Goal: Task Accomplishment & Management: Complete application form

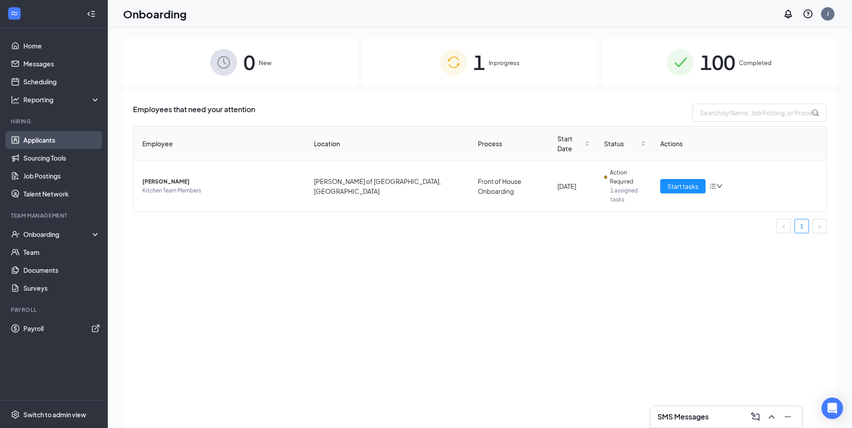
click at [54, 145] on link "Applicants" at bounding box center [61, 140] width 77 height 18
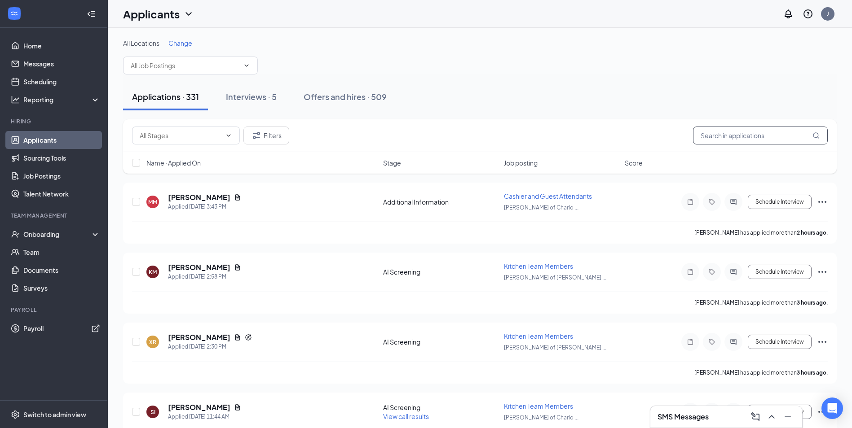
click at [747, 134] on input "text" at bounding box center [760, 136] width 135 height 18
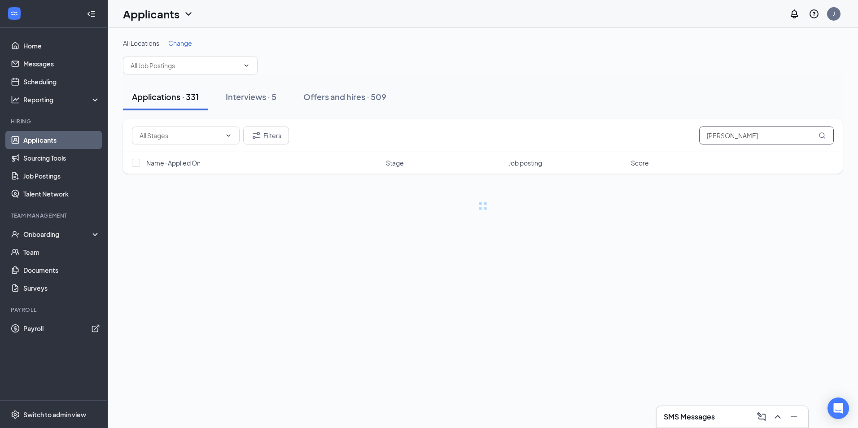
type input "Rosa"
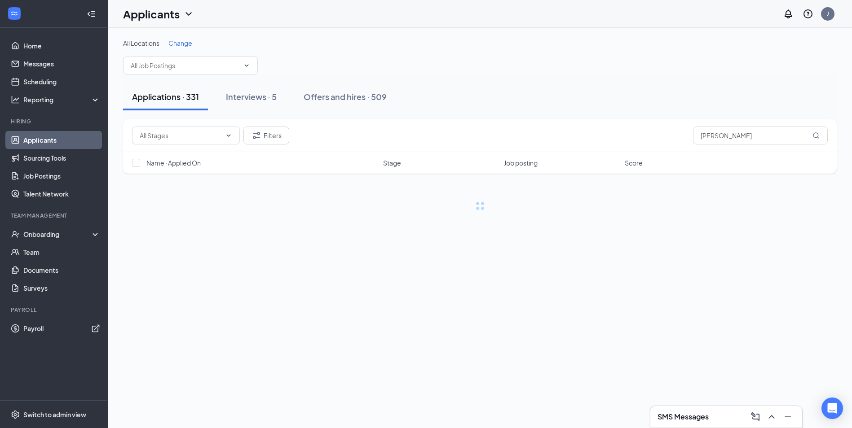
click at [478, 99] on div "Applications · 331 Interviews · 5 Offers and hires · 509" at bounding box center [479, 96] width 713 height 27
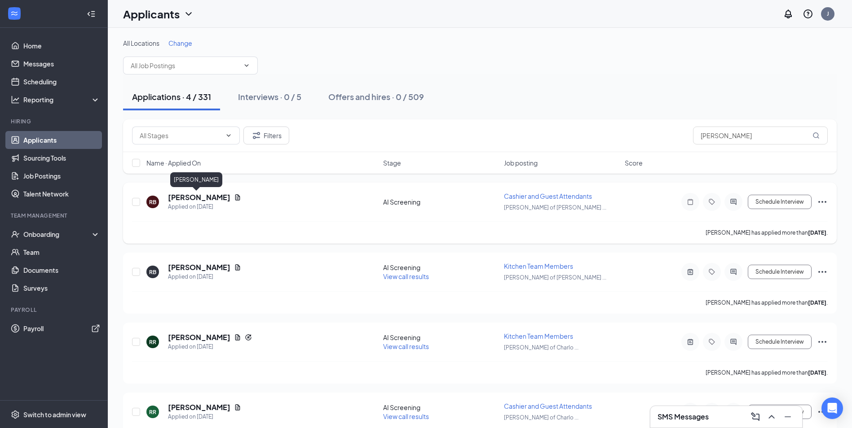
click at [196, 200] on h5 "[PERSON_NAME]" at bounding box center [199, 198] width 62 height 10
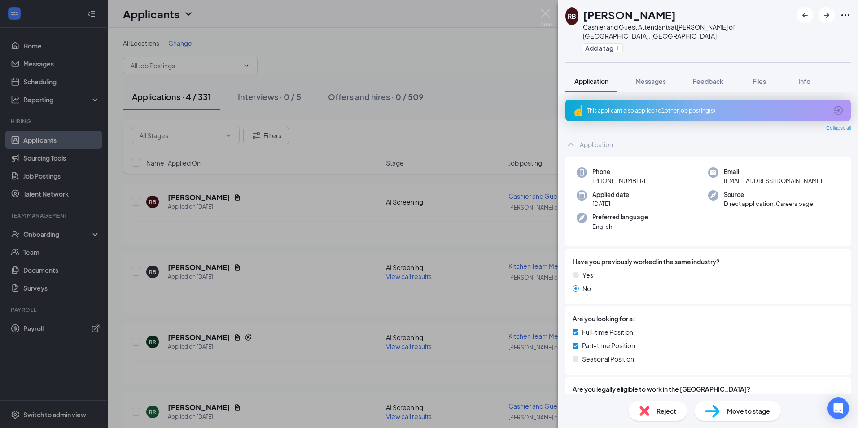
click at [755, 415] on span "Move to stage" at bounding box center [748, 411] width 43 height 10
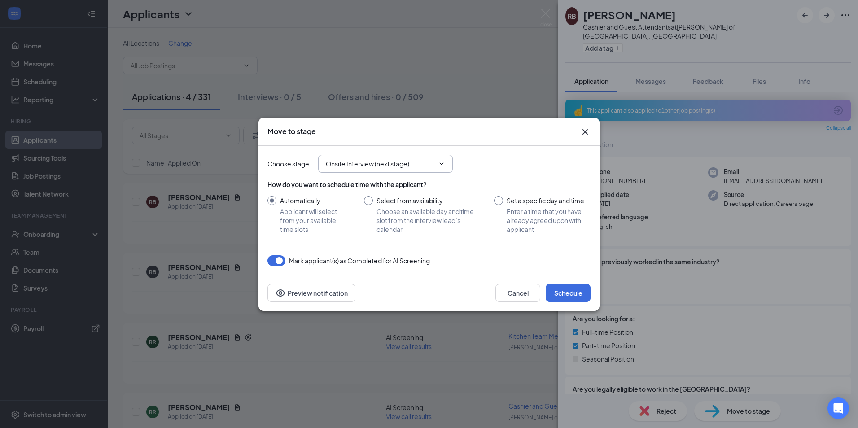
click at [440, 165] on icon "ChevronDown" at bounding box center [441, 163] width 7 height 7
click at [473, 165] on div "Choose stage : Onsite Interview (next stage) Application Additional Information…" at bounding box center [429, 164] width 323 height 18
click at [442, 164] on icon "ChevronDown" at bounding box center [441, 163] width 7 height 7
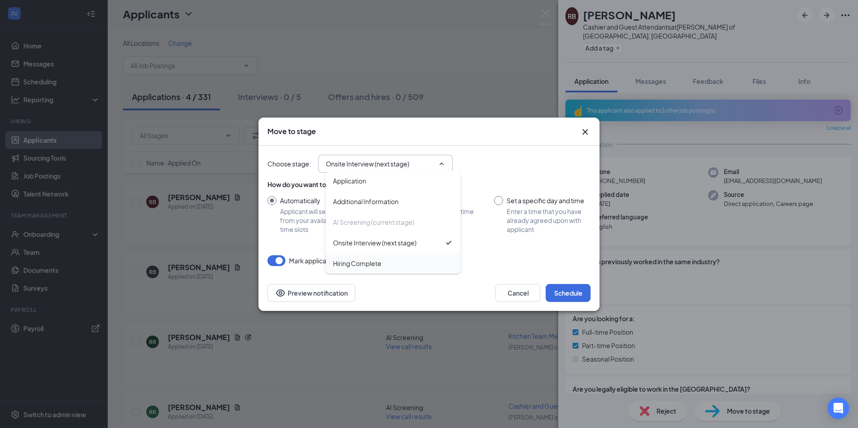
click at [373, 267] on div "Hiring Complete" at bounding box center [357, 264] width 48 height 10
type input "Hiring Complete"
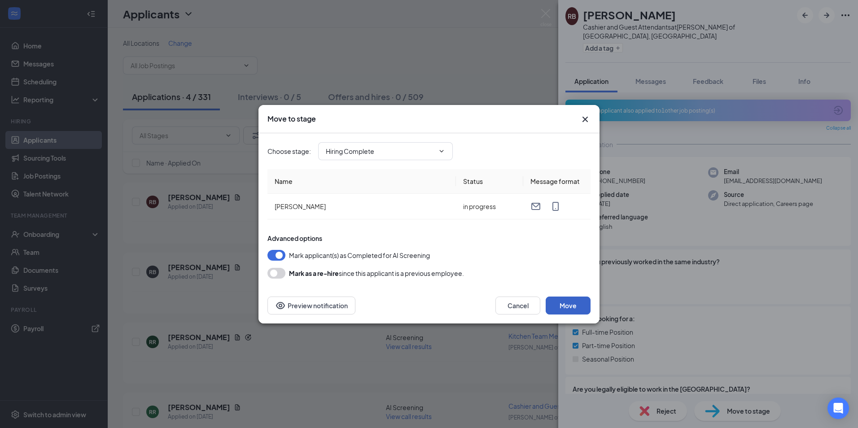
click at [575, 308] on button "Move" at bounding box center [568, 306] width 45 height 18
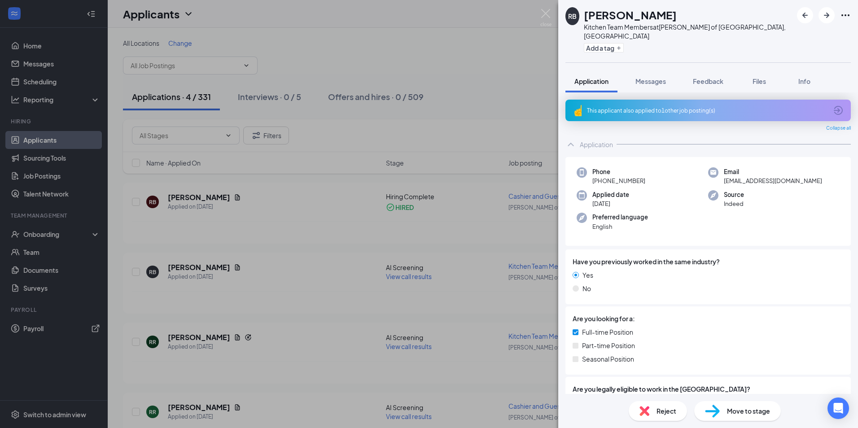
click at [515, 67] on div "RB Rosa Bonilla Kitchen Team Members at Culver's of Mooresville, NC Add a tag A…" at bounding box center [429, 214] width 858 height 428
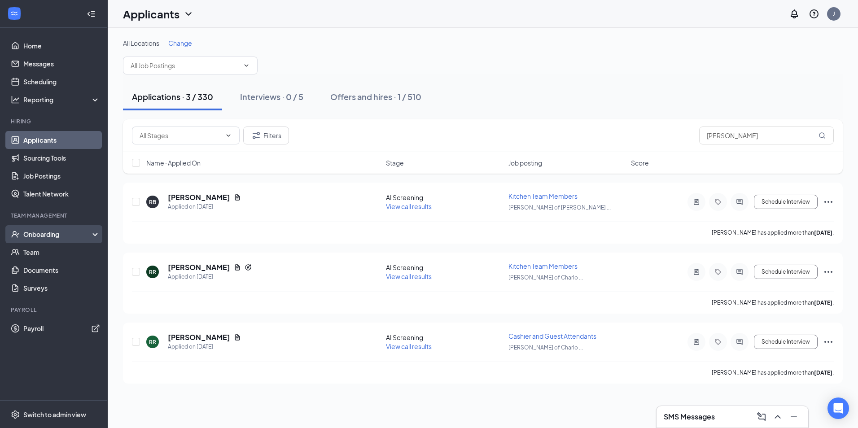
click at [52, 240] on div "Onboarding" at bounding box center [54, 234] width 108 height 18
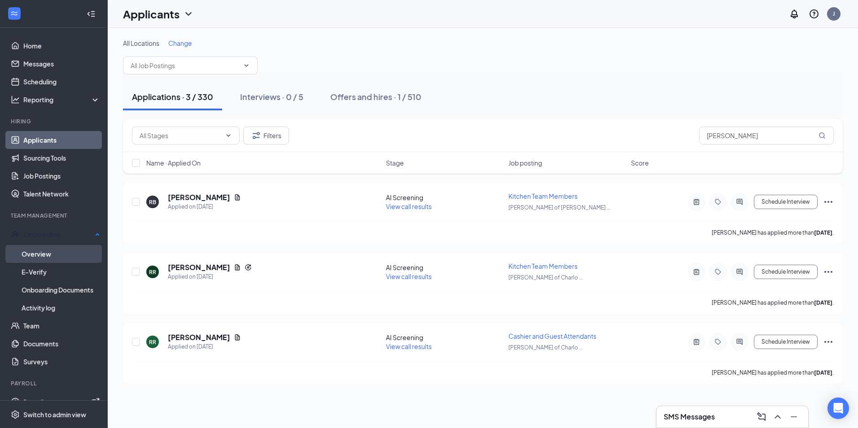
click at [52, 259] on link "Overview" at bounding box center [61, 254] width 79 height 18
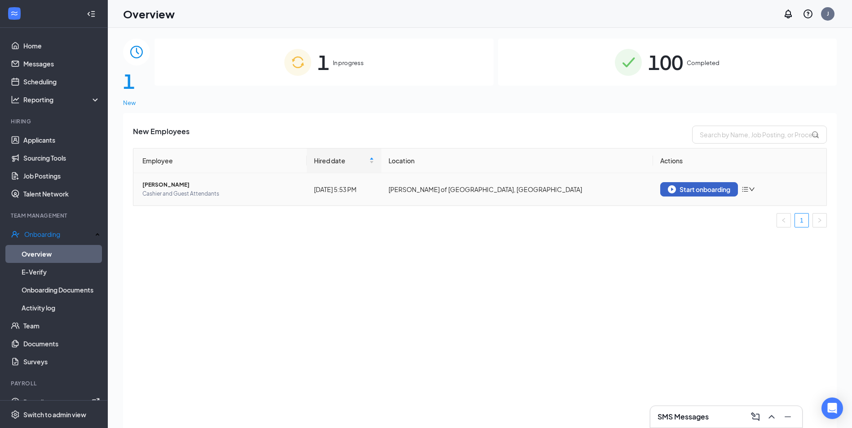
click at [696, 185] on div "Start onboarding" at bounding box center [698, 189] width 62 height 8
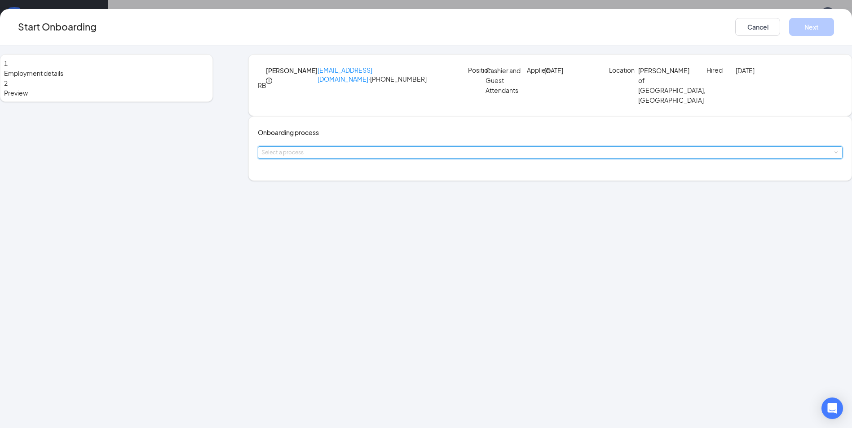
click at [833, 155] on span at bounding box center [835, 153] width 4 height 4
click at [364, 262] on span "Front of House Onboarding" at bounding box center [343, 265] width 80 height 8
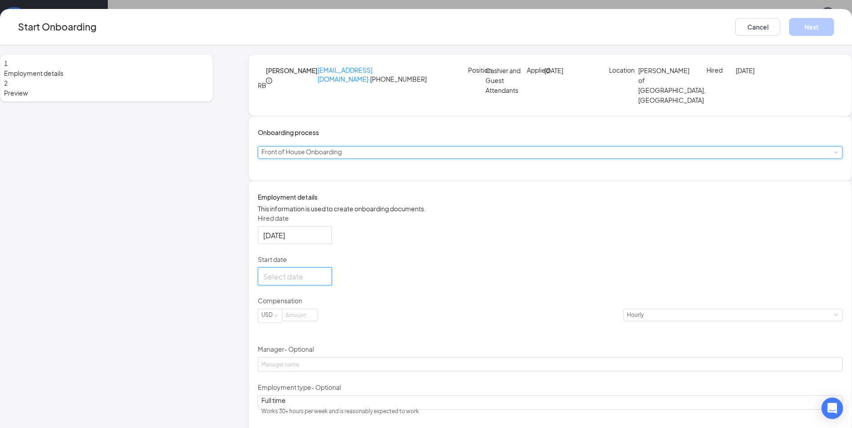
click at [325, 282] on input "Start date" at bounding box center [293, 276] width 61 height 11
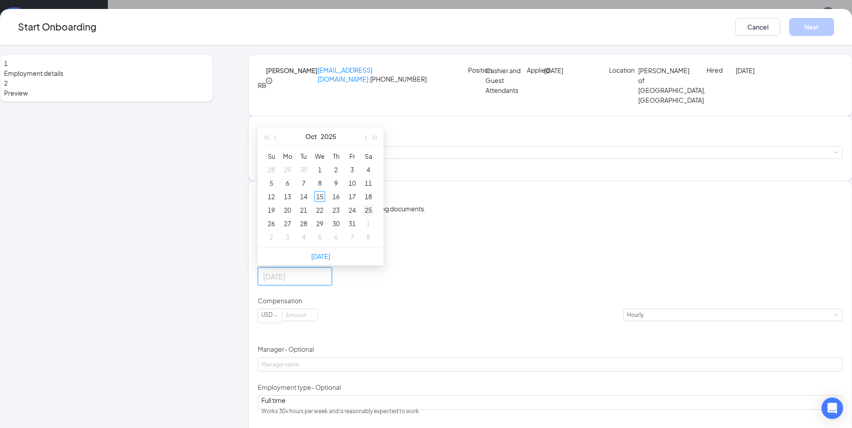
type input "Oct 25, 2025"
click at [481, 268] on div "Hired date Oct 15, 2025 Start date Oct 2025 Su Mo Tu We Th Fr Sa 28 29 30 1 2 3…" at bounding box center [550, 354] width 584 height 280
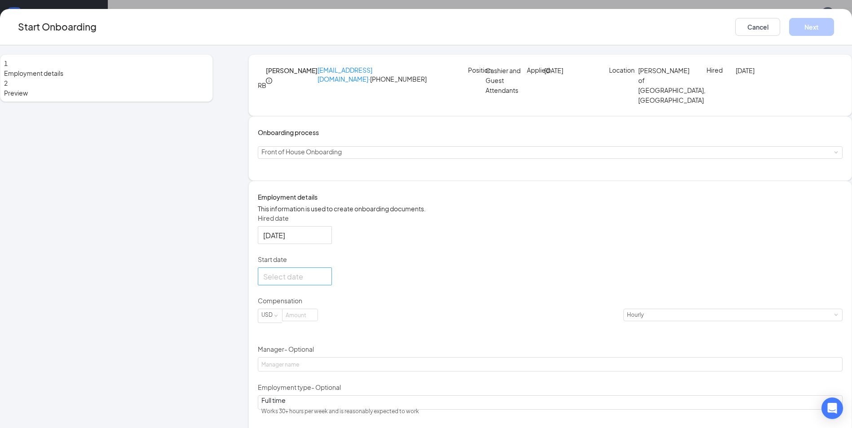
click at [326, 282] on div at bounding box center [294, 276] width 63 height 11
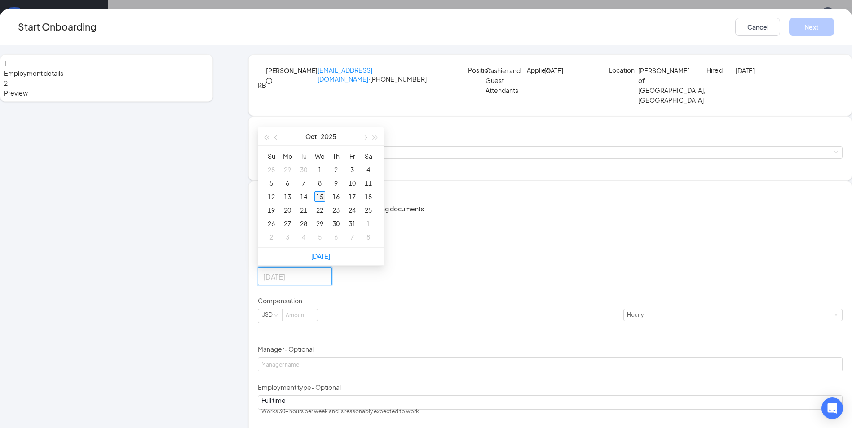
type input "[DATE]"
click at [325, 202] on div "15" at bounding box center [319, 196] width 11 height 11
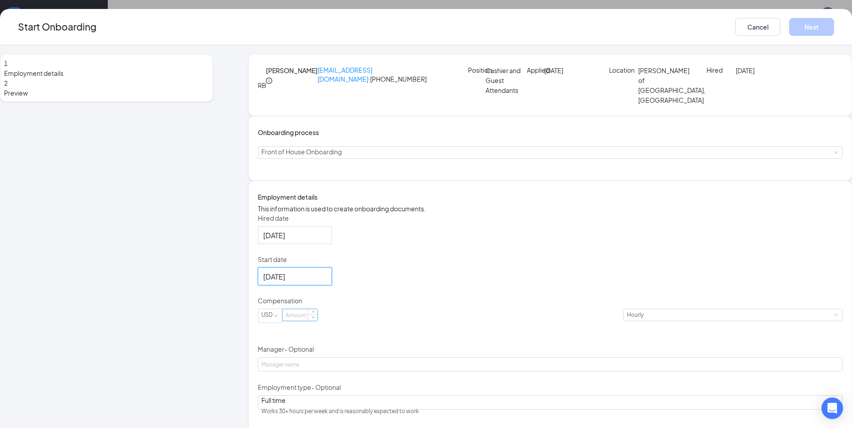
click at [317, 321] on input at bounding box center [299, 315] width 35 height 12
type input "14"
click at [476, 338] on div "Hired date Oct 15, 2025 Start date Oct 15, 2025 Oct 2025 Su Mo Tu We Th Fr Sa 2…" at bounding box center [550, 354] width 584 height 280
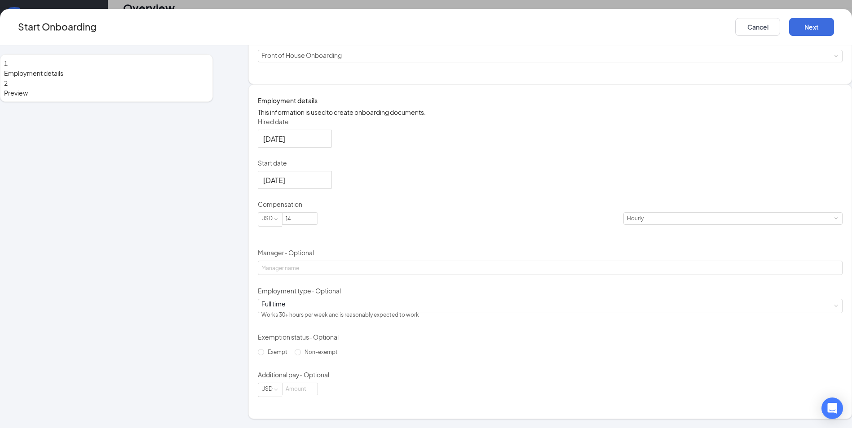
scroll to position [40, 0]
click at [789, 33] on button "Next" at bounding box center [811, 27] width 45 height 18
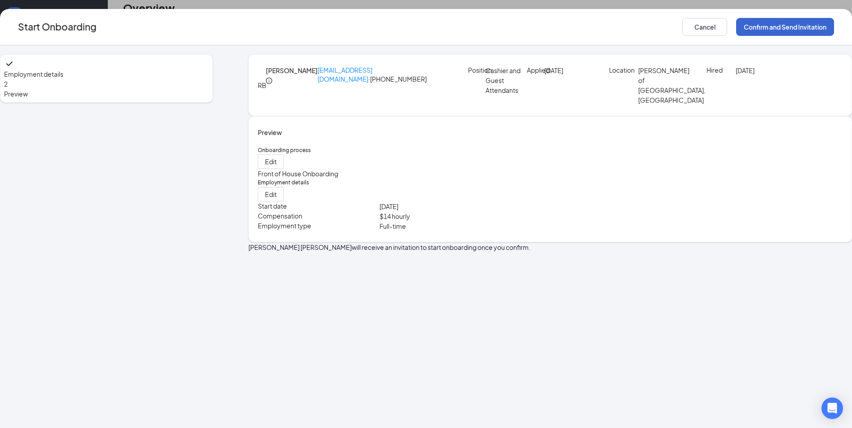
scroll to position [0, 0]
click at [736, 32] on button "Confirm and Send Invitation" at bounding box center [785, 27] width 98 height 18
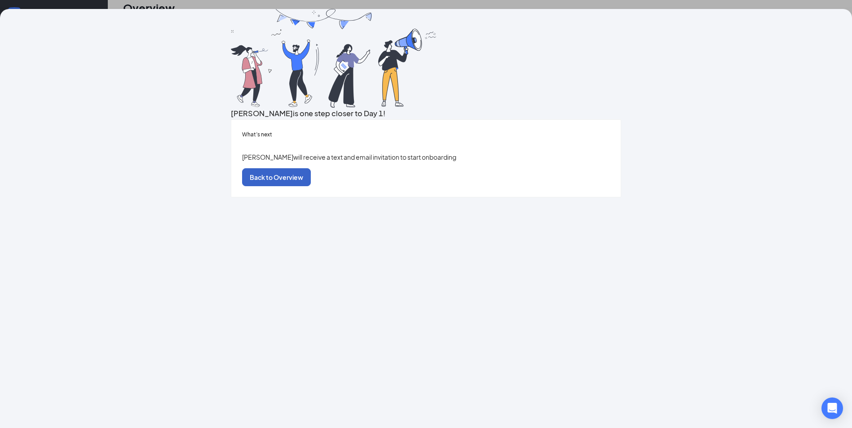
click at [311, 186] on button "Back to Overview" at bounding box center [276, 177] width 69 height 18
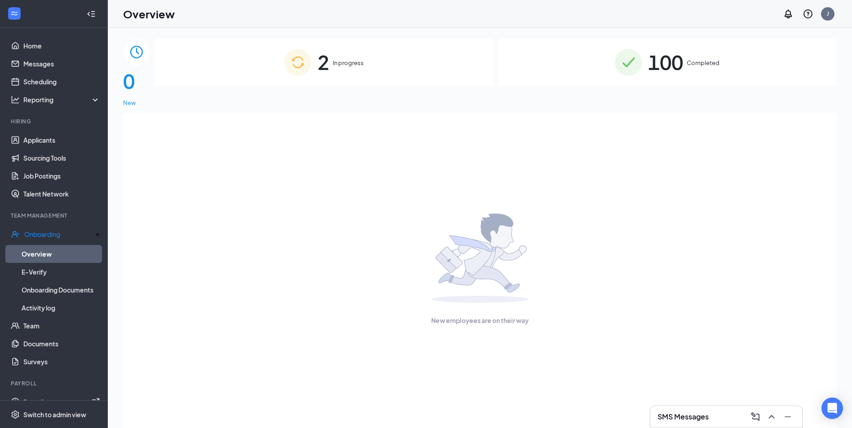
click at [311, 75] on img at bounding box center [297, 62] width 27 height 27
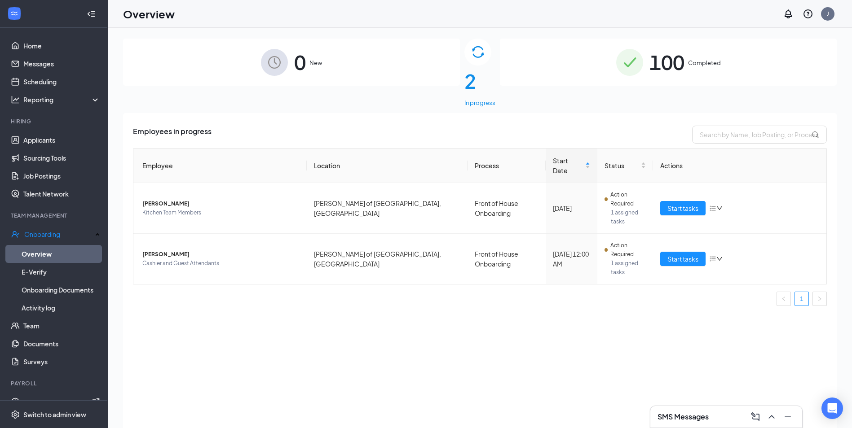
click at [192, 217] on div "Employee Location Process Start Date Status Actions Alejandro Ramirez Kitchen T…" at bounding box center [480, 227] width 694 height 158
click at [229, 250] on span "[PERSON_NAME]" at bounding box center [220, 254] width 157 height 9
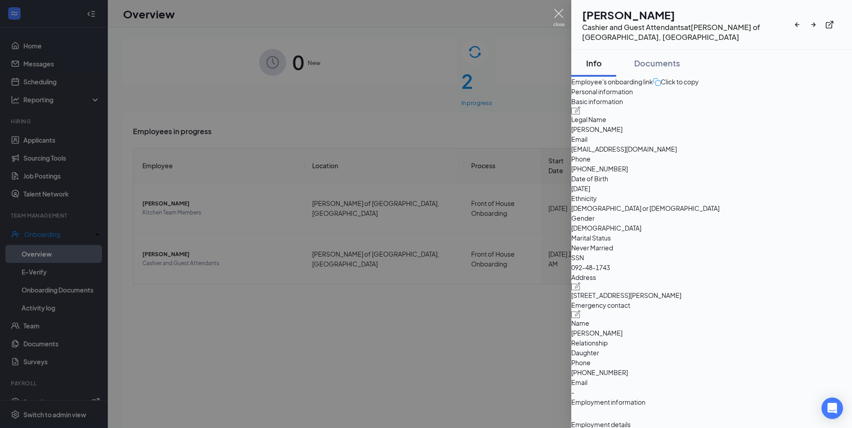
click at [559, 17] on img at bounding box center [558, 18] width 11 height 18
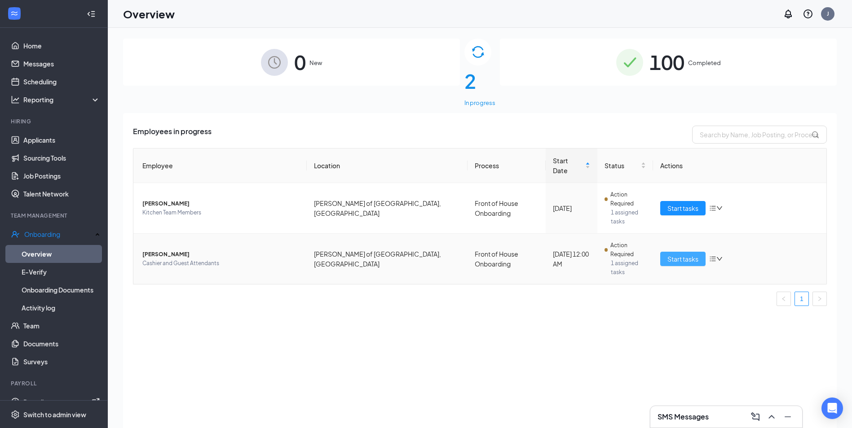
click at [679, 254] on span "Start tasks" at bounding box center [682, 259] width 31 height 10
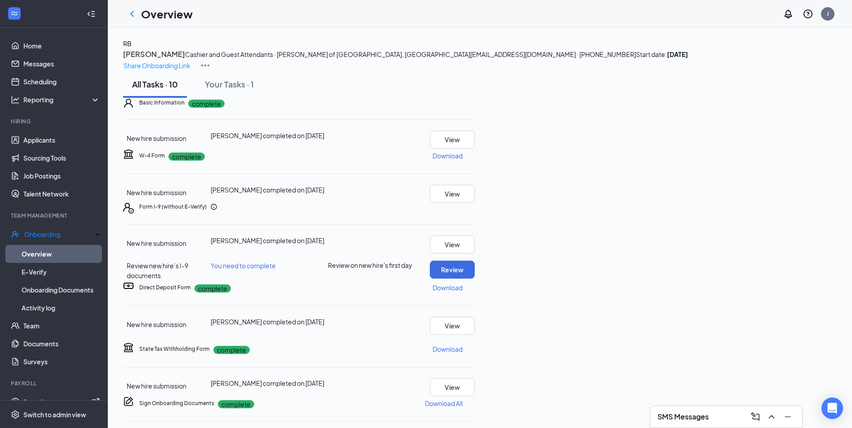
scroll to position [132, 0]
click at [474, 261] on button "Review" at bounding box center [452, 270] width 45 height 18
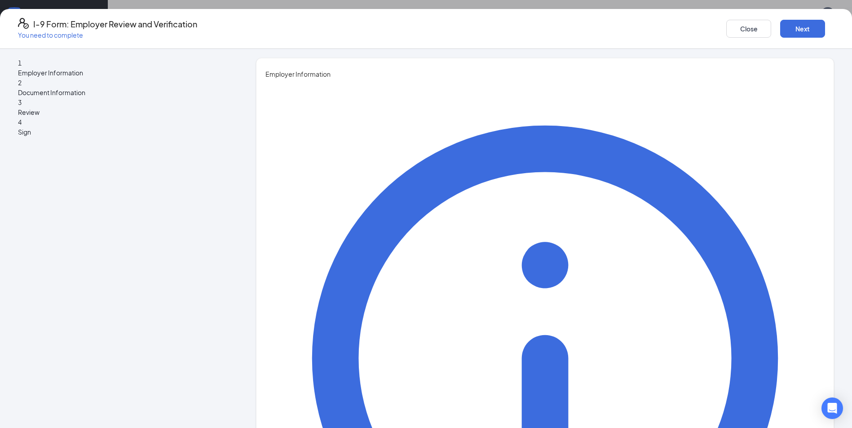
type input "Jennifer"
type input "Balaka"
type input "Owner"
click at [780, 31] on button "Next" at bounding box center [802, 29] width 45 height 18
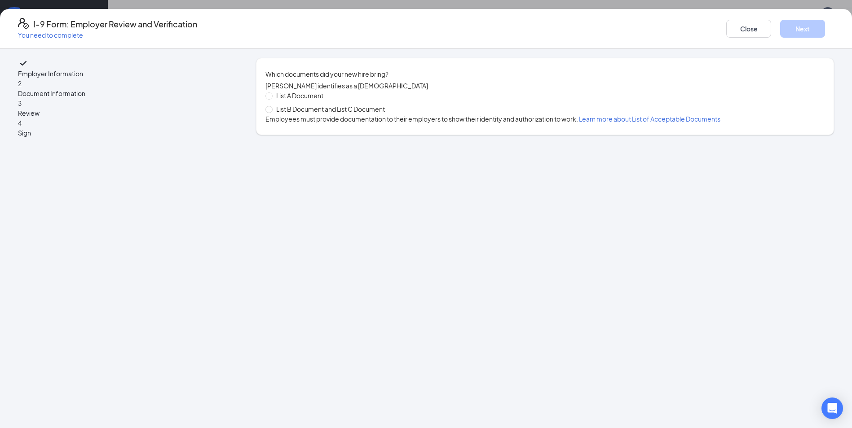
click at [334, 123] on div "List A Document List B Document and List C Document Employees must provide docu…" at bounding box center [544, 107] width 559 height 33
click at [333, 114] on span "List B Document and List C Document" at bounding box center [330, 109] width 116 height 10
click at [272, 112] on input "List B Document and List C Document" at bounding box center [268, 109] width 6 height 6
radio input "true"
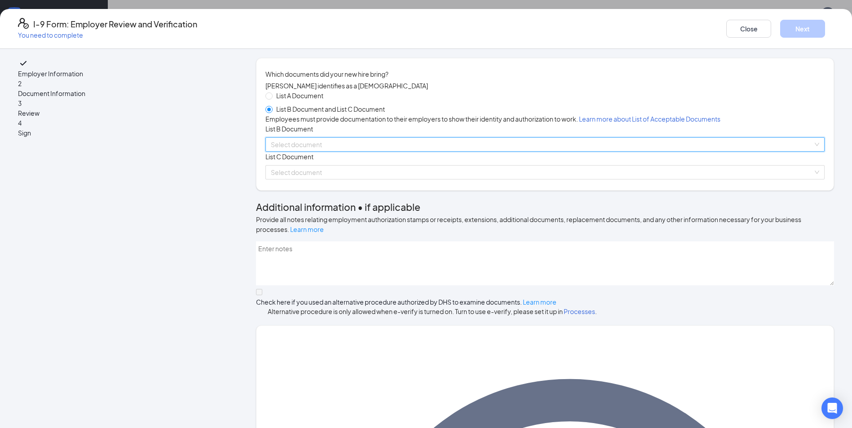
click at [332, 151] on input "search" at bounding box center [542, 144] width 542 height 13
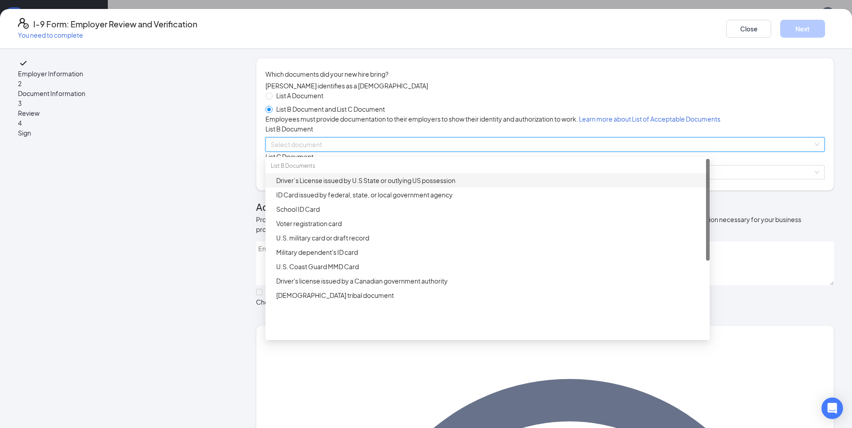
click at [320, 101] on span "List A Document" at bounding box center [299, 96] width 54 height 10
click at [272, 99] on input "List A Document" at bounding box center [268, 95] width 6 height 6
radio input "true"
radio input "false"
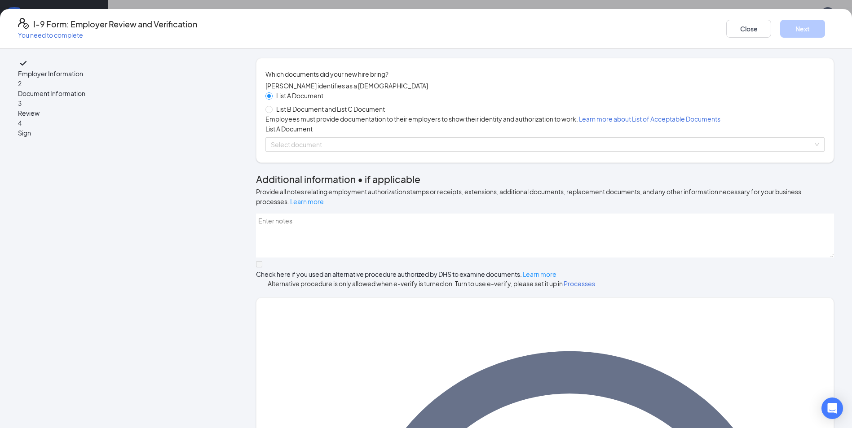
click at [320, 101] on span "List A Document" at bounding box center [299, 96] width 54 height 10
click at [272, 99] on input "List A Document" at bounding box center [268, 95] width 6 height 6
click at [338, 151] on input "search" at bounding box center [542, 144] width 542 height 13
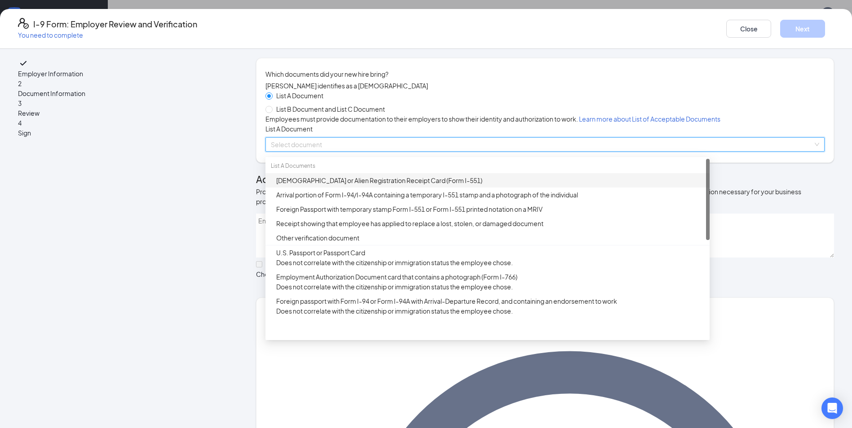
click at [361, 185] on div "Permanent Resident Card or Alien Registration Receipt Card (Form I-551)" at bounding box center [490, 181] width 428 height 10
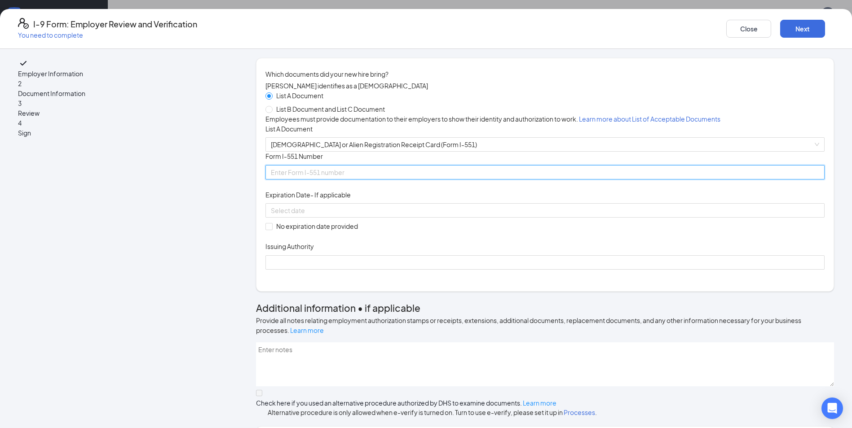
click at [361, 180] on input "Form I-551 Number" at bounding box center [544, 172] width 559 height 14
type input "MSC8964531907"
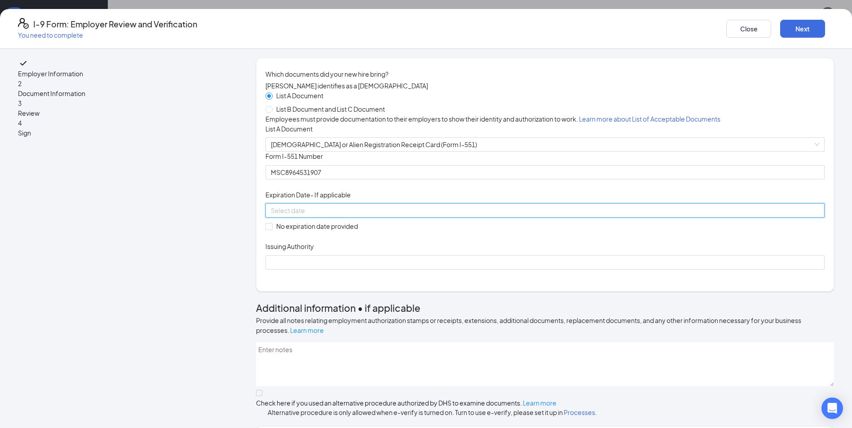
click at [356, 215] on input at bounding box center [544, 211] width 546 height 10
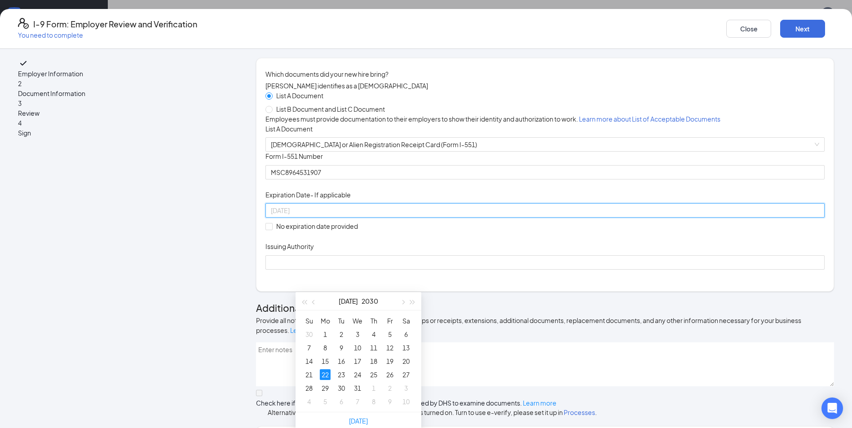
click at [327, 374] on div "22" at bounding box center [325, 374] width 11 height 11
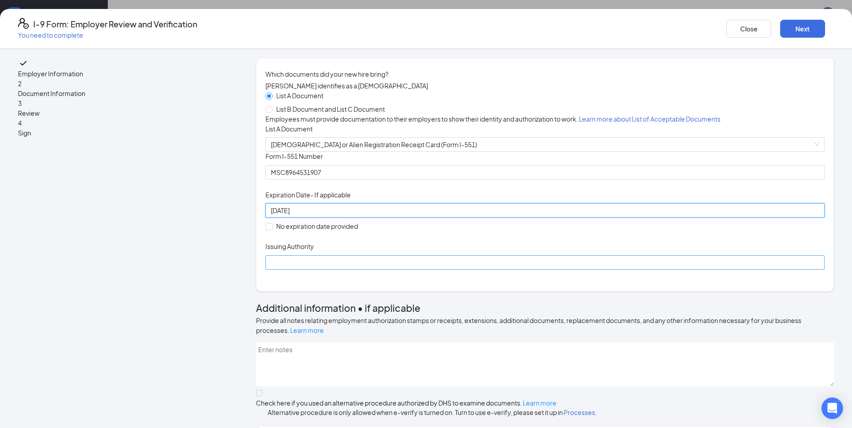
type input "07/22/2030"
click at [323, 270] on input "Issuing Authority" at bounding box center [544, 262] width 559 height 14
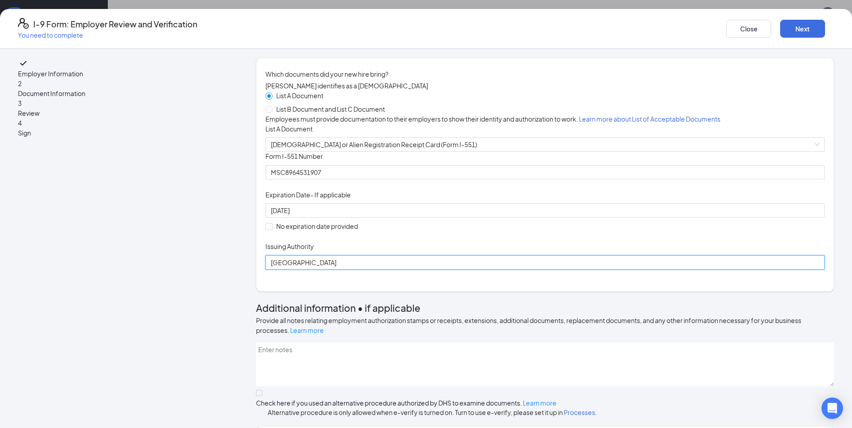
type input "United States"
click at [439, 255] on div "Issuing Authority" at bounding box center [544, 248] width 559 height 13
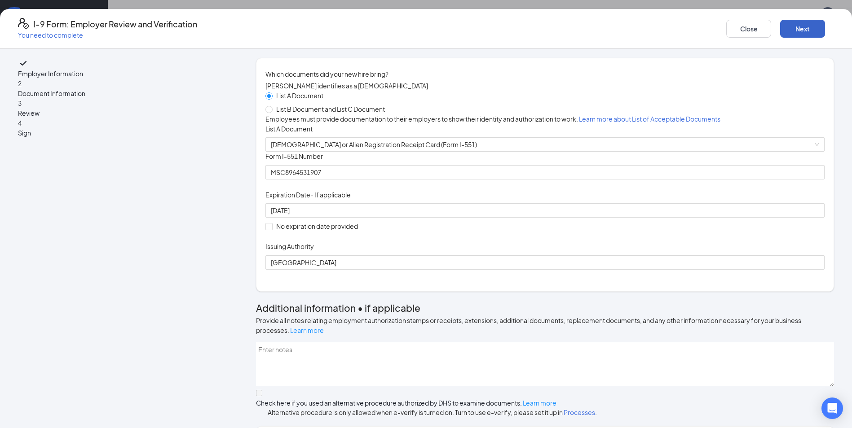
click at [780, 32] on button "Next" at bounding box center [802, 29] width 45 height 18
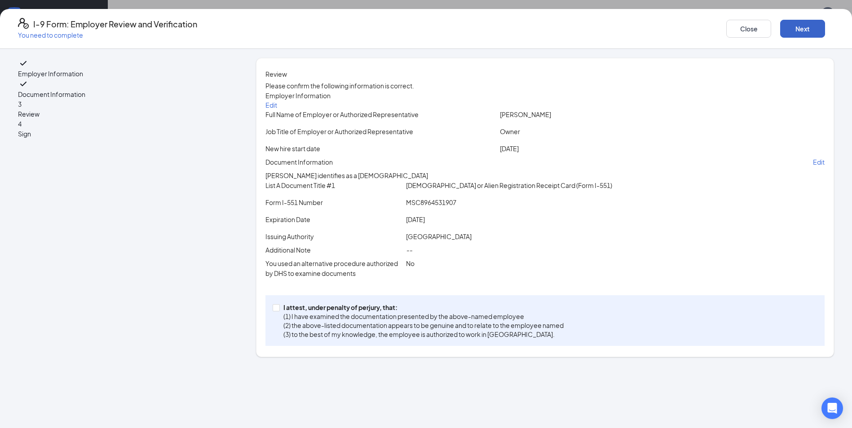
scroll to position [37, 0]
click at [279, 311] on input "I attest, under penalty of perjury, that: (1) I have examined the documentation…" at bounding box center [275, 307] width 6 height 6
checkbox input "true"
click at [780, 32] on button "Next" at bounding box center [802, 29] width 45 height 18
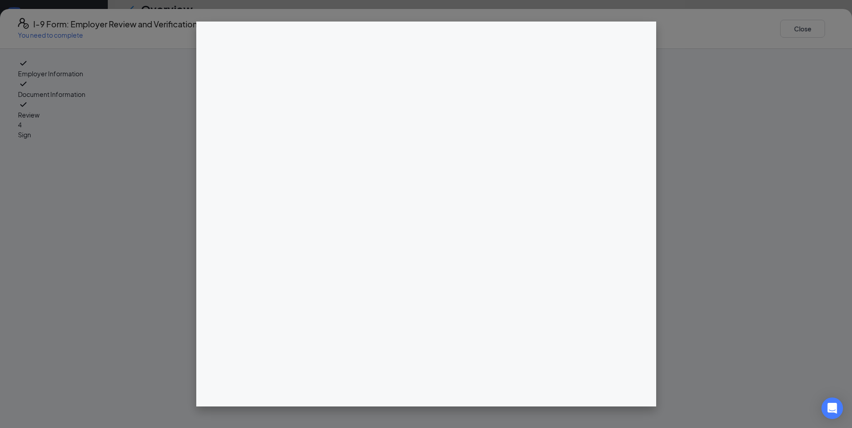
scroll to position [269, 0]
click at [430, 127] on div at bounding box center [545, 237] width 578 height 359
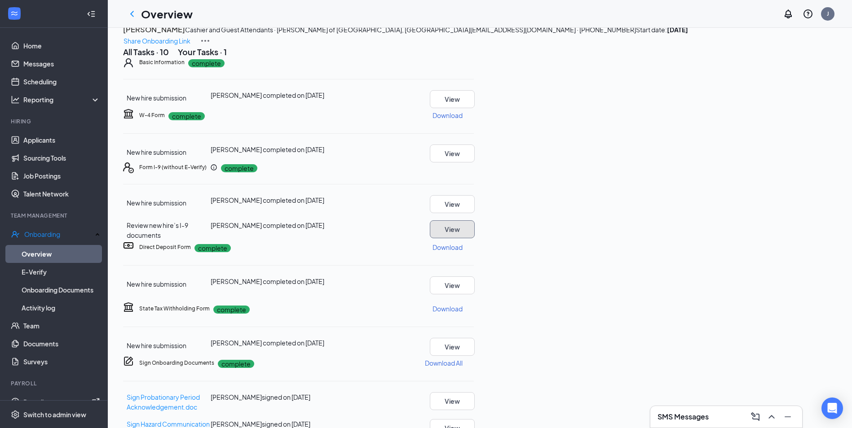
scroll to position [0, 0]
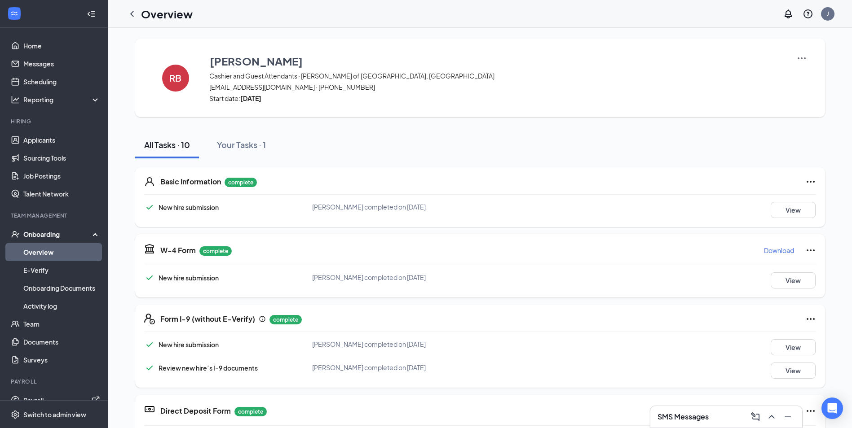
click at [50, 249] on link "Overview" at bounding box center [61, 252] width 77 height 18
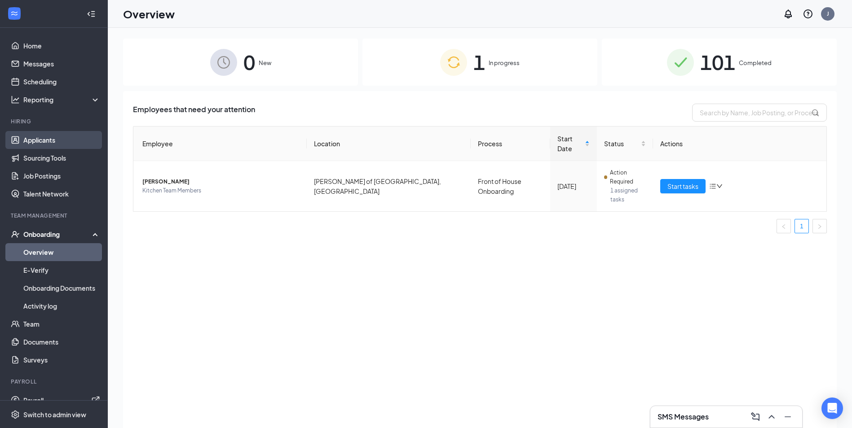
click at [57, 142] on link "Applicants" at bounding box center [61, 140] width 77 height 18
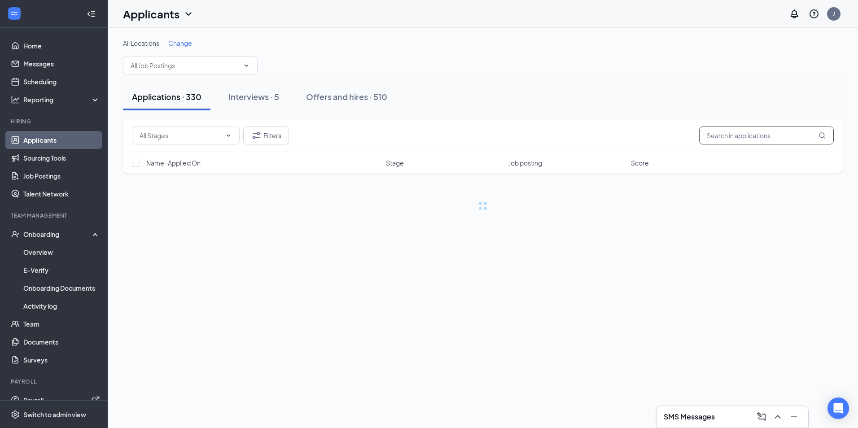
click at [755, 136] on input "text" at bounding box center [766, 136] width 135 height 18
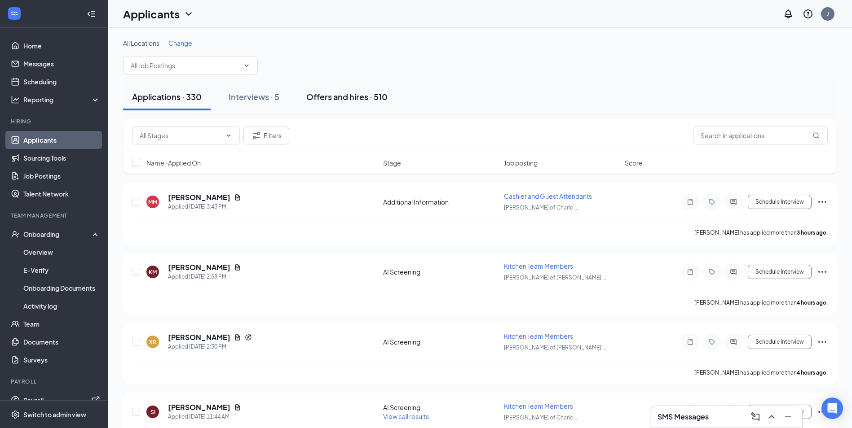
click at [354, 95] on div "Offers and hires · 510" at bounding box center [346, 96] width 81 height 11
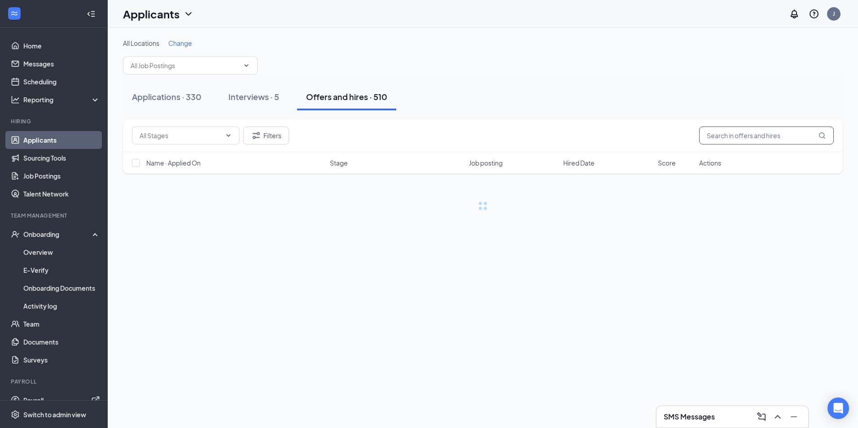
click at [723, 138] on input "text" at bounding box center [766, 136] width 135 height 18
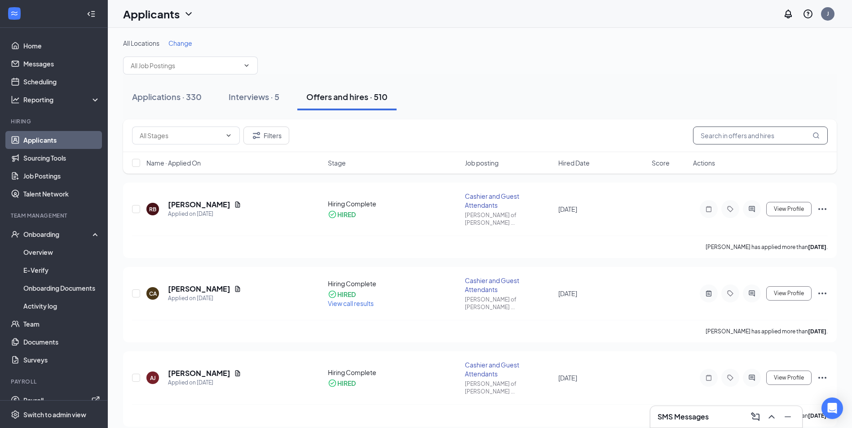
type input "a"
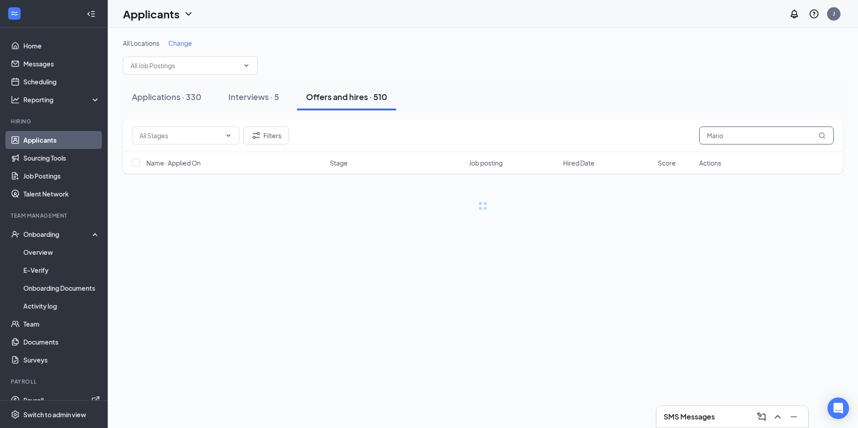
type input "Mario"
click at [470, 288] on div "All Locations Change Applications · 330 Interviews · 5 Offers and hires · 510 F…" at bounding box center [483, 228] width 751 height 400
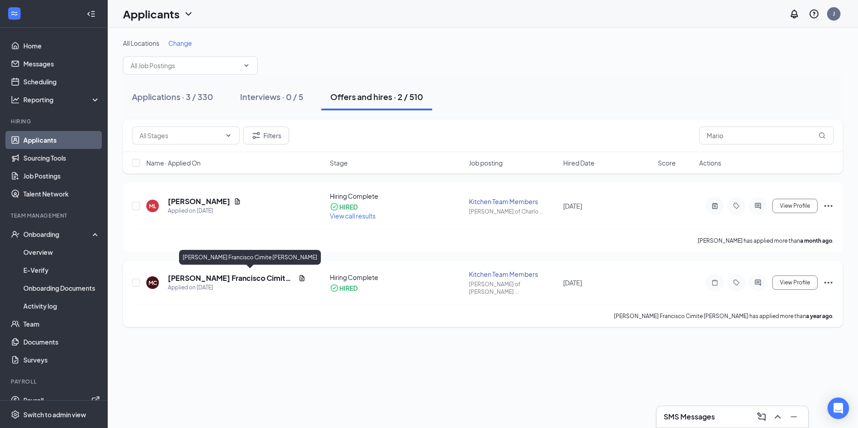
click at [204, 275] on h5 "[PERSON_NAME] Francisco Cimite [PERSON_NAME]" at bounding box center [231, 278] width 127 height 10
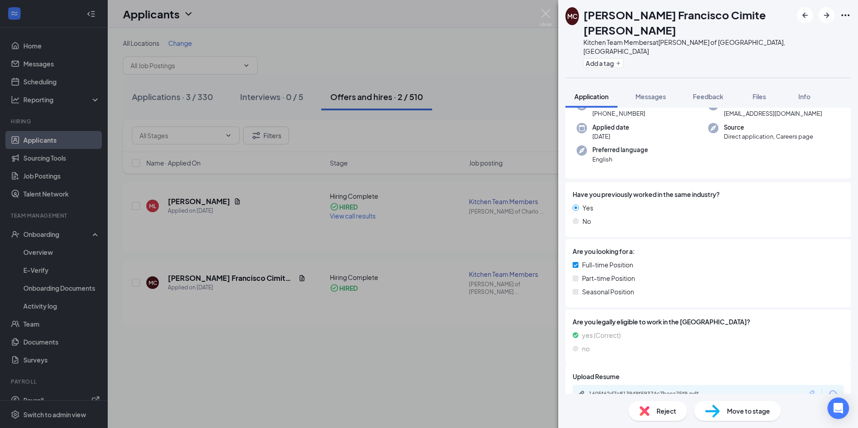
scroll to position [45, 0]
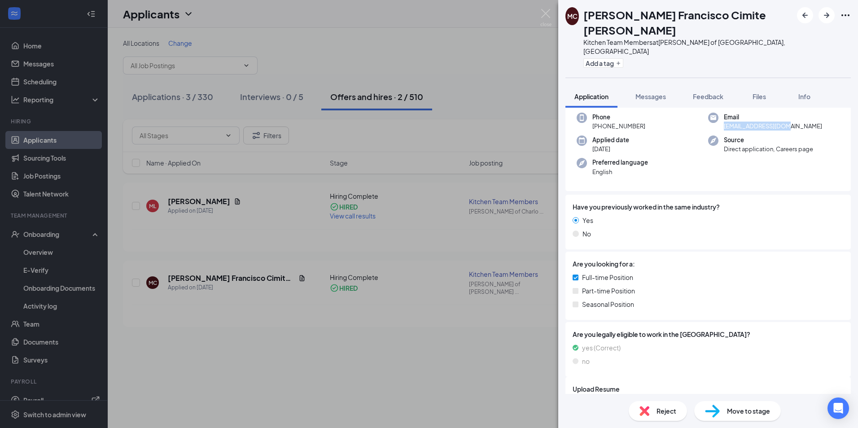
drag, startPoint x: 791, startPoint y: 102, endPoint x: 720, endPoint y: 103, distance: 71.4
click at [720, 113] on div "Email [EMAIL_ADDRESS][DOMAIN_NAME]" at bounding box center [774, 122] width 132 height 18
copy span "[EMAIL_ADDRESS][DOMAIN_NAME]"
click at [545, 16] on img at bounding box center [545, 18] width 11 height 18
